Goal: Contribute content

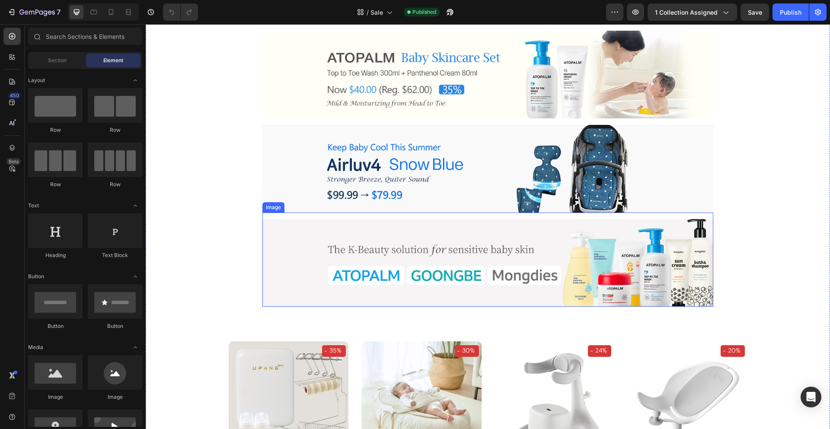
scroll to position [63, 0]
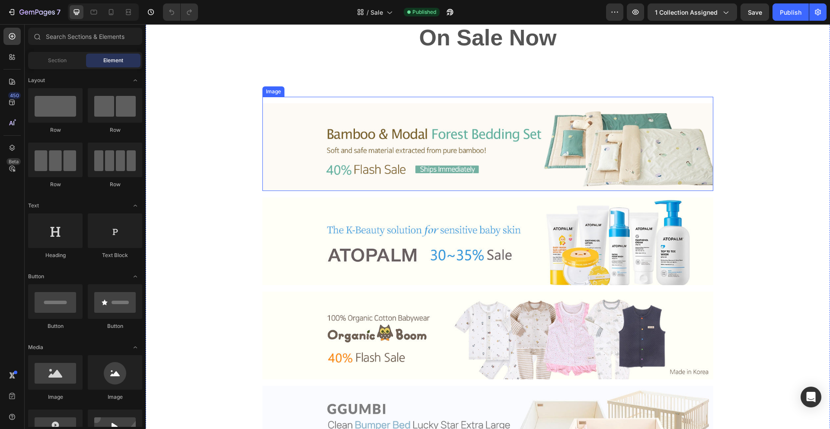
drag, startPoint x: 452, startPoint y: 155, endPoint x: 328, endPoint y: 155, distance: 124.5
click at [452, 155] on img at bounding box center [487, 147] width 451 height 88
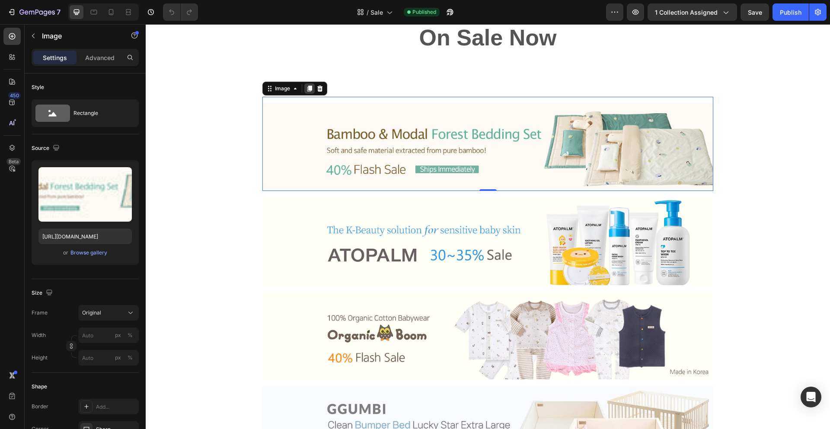
click at [310, 87] on icon at bounding box center [309, 89] width 5 height 6
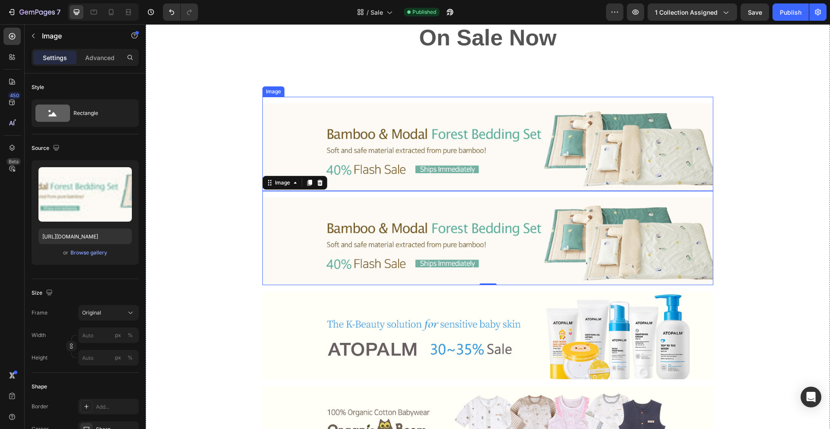
click at [440, 152] on img at bounding box center [487, 147] width 451 height 88
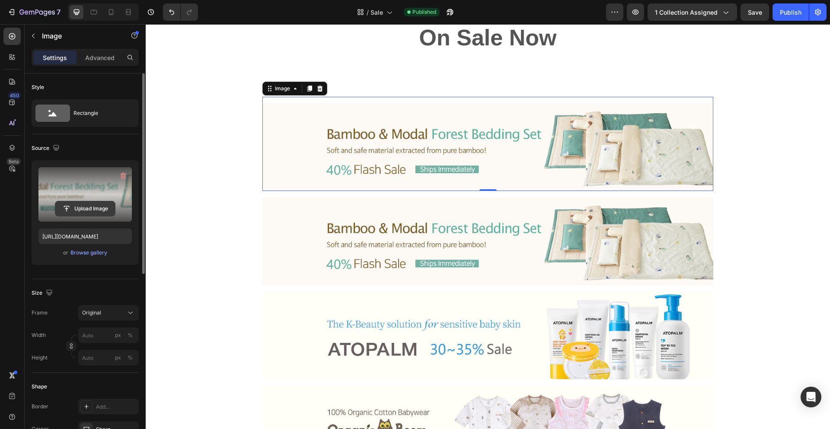
click at [89, 209] on input "file" at bounding box center [85, 208] width 60 height 15
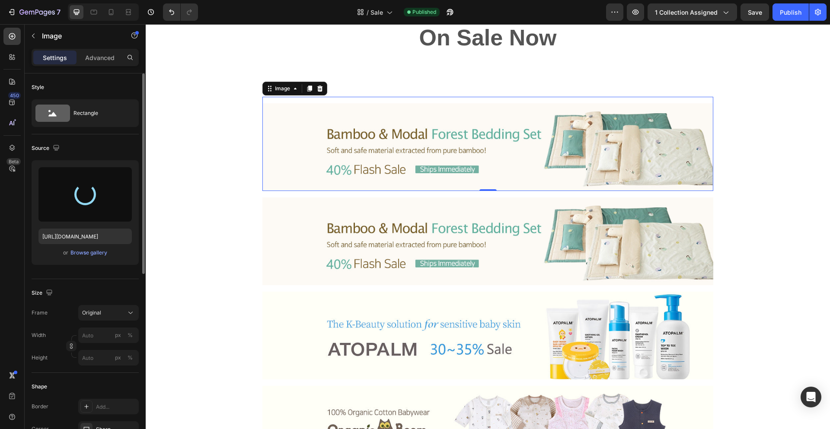
type input "[URL][DOMAIN_NAME]"
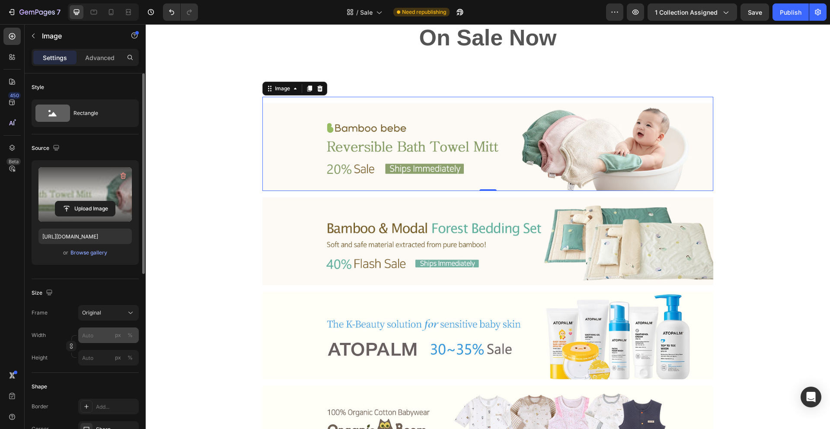
scroll to position [144, 0]
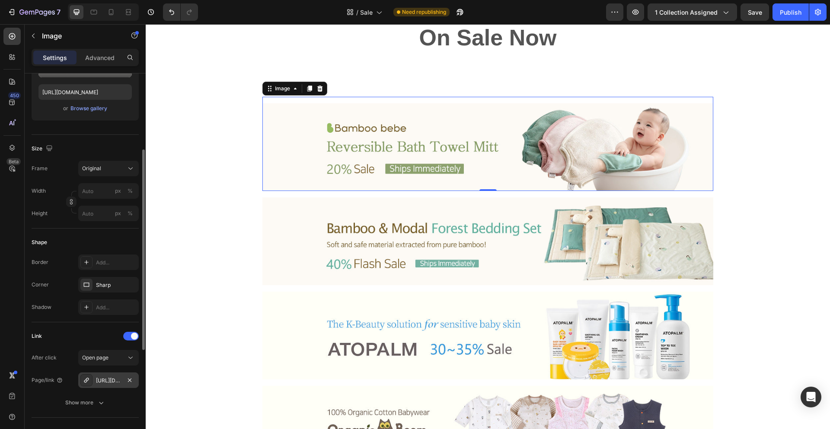
click at [96, 380] on div "[URL][DOMAIN_NAME]" at bounding box center [108, 381] width 61 height 16
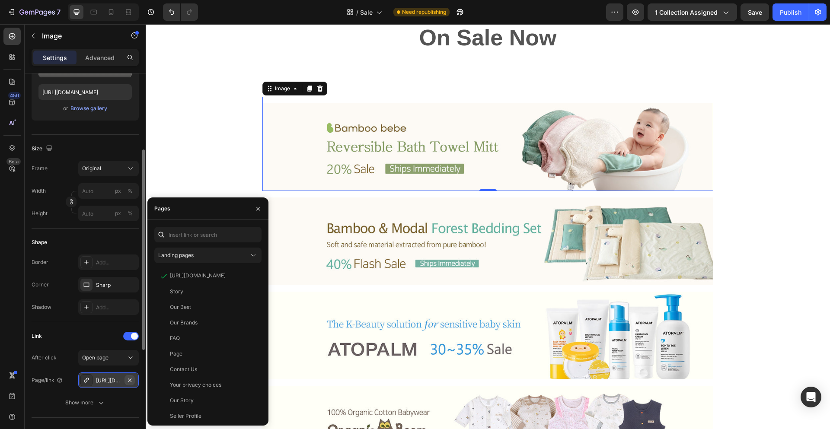
click at [129, 381] on icon "button" at bounding box center [129, 379] width 3 height 3
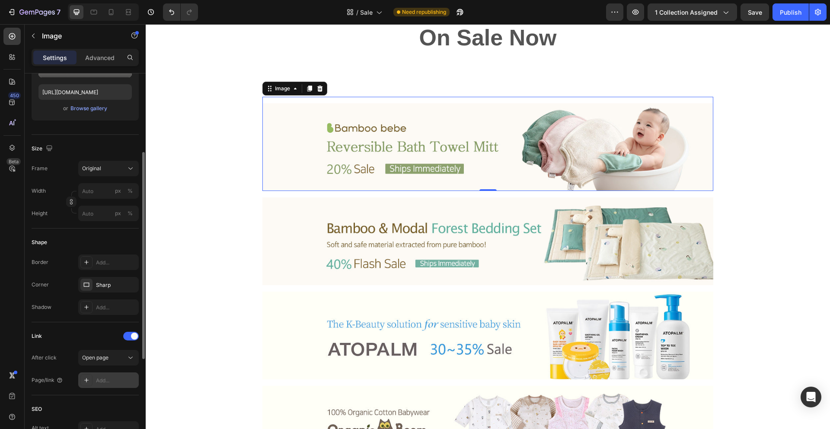
click at [115, 381] on div "Add..." at bounding box center [116, 381] width 41 height 8
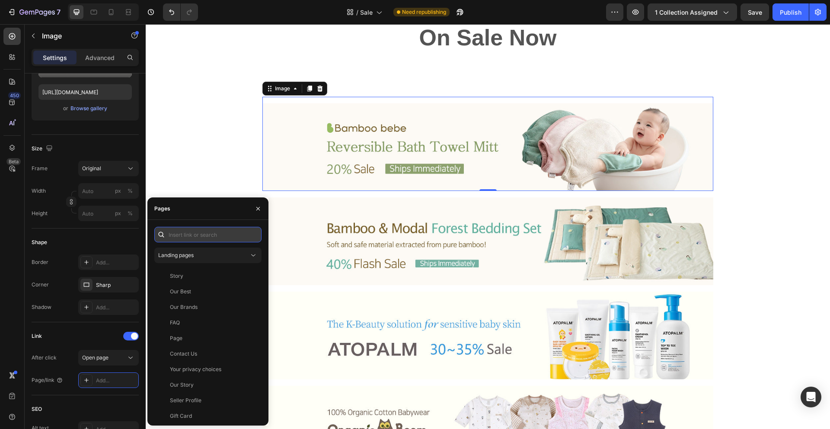
click at [223, 233] on input "text" at bounding box center [207, 235] width 107 height 16
paste input "[URL][DOMAIN_NAME]"
type input "[URL][DOMAIN_NAME]"
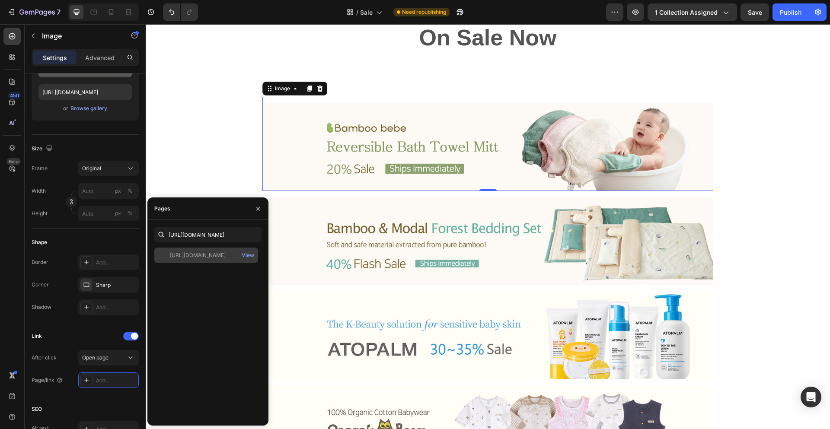
scroll to position [0, 0]
click at [177, 256] on div "[URL][DOMAIN_NAME]" at bounding box center [198, 256] width 56 height 8
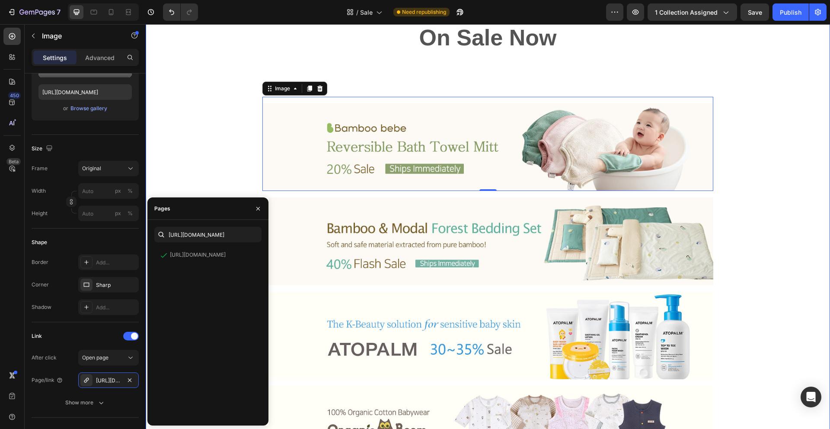
drag, startPoint x: 175, startPoint y: 153, endPoint x: 289, endPoint y: 90, distance: 130.0
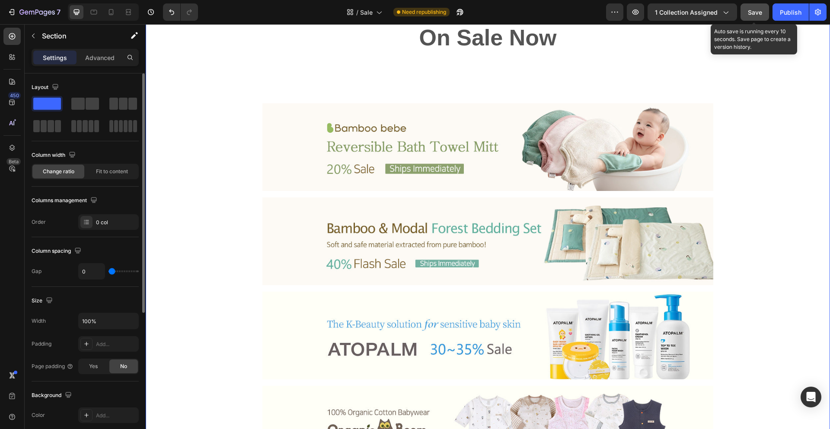
click at [750, 12] on span "Save" at bounding box center [755, 12] width 14 height 7
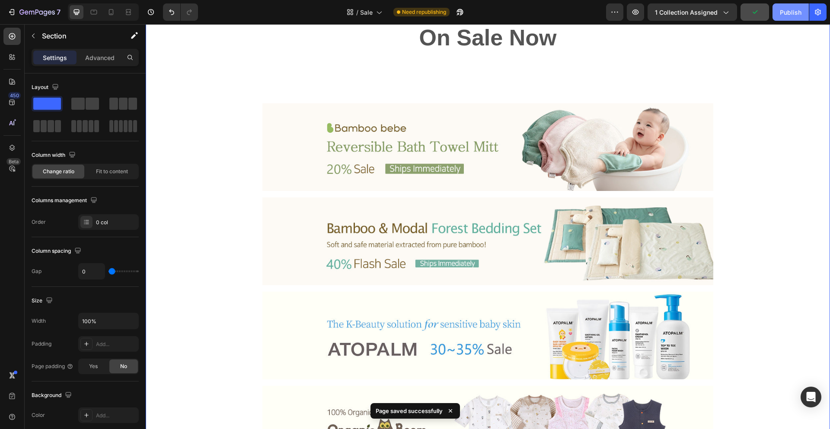
click at [788, 12] on div "Publish" at bounding box center [791, 12] width 22 height 9
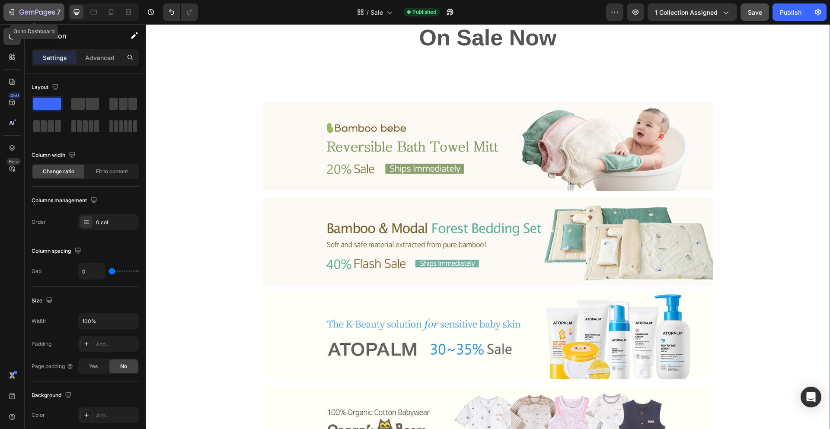
click at [38, 10] on icon "button" at bounding box center [36, 12] width 3 height 5
